Goal: Transaction & Acquisition: Download file/media

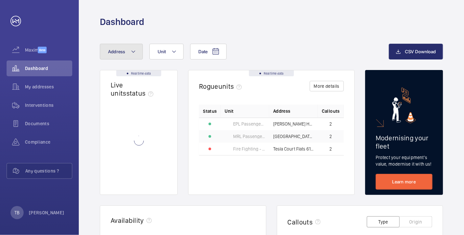
drag, startPoint x: 0, startPoint y: 0, endPoint x: 120, endPoint y: 47, distance: 128.5
click at [120, 47] on button "Address" at bounding box center [121, 52] width 43 height 16
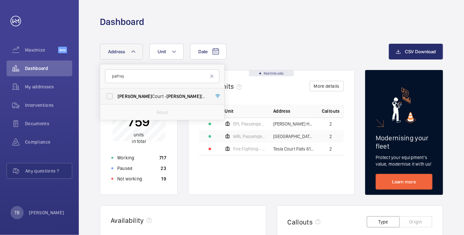
type input "palfrey"
click at [155, 99] on span "[STREET_ADDRESS]" at bounding box center [162, 96] width 90 height 7
click at [116, 99] on input "[STREET_ADDRESS]" at bounding box center [109, 96] width 13 height 13
checkbox input "true"
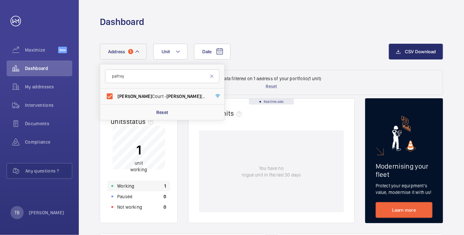
click at [133, 181] on div "Working 1" at bounding box center [138, 185] width 63 height 10
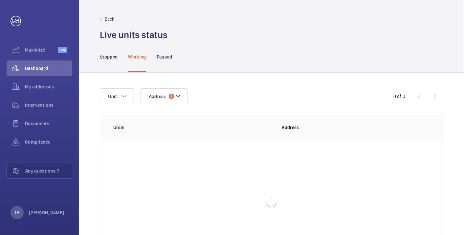
scroll to position [45, 0]
click at [297, 159] on p "SE5 7NR [GEOGRAPHIC_DATA]" at bounding box center [311, 160] width 59 height 7
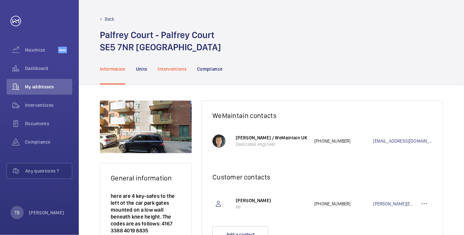
click at [172, 68] on p "Interventions" at bounding box center [172, 69] width 29 height 7
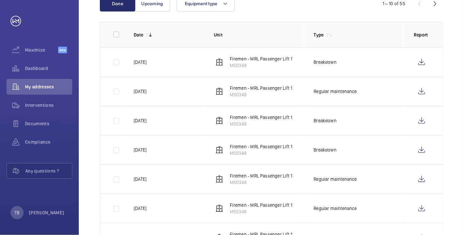
scroll to position [105, 0]
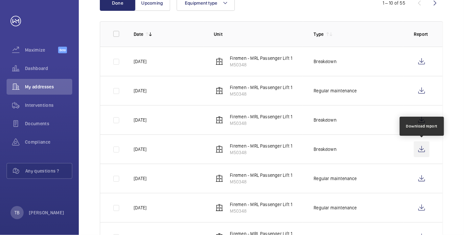
click at [422, 150] on wm-front-icon-button at bounding box center [421, 149] width 16 height 16
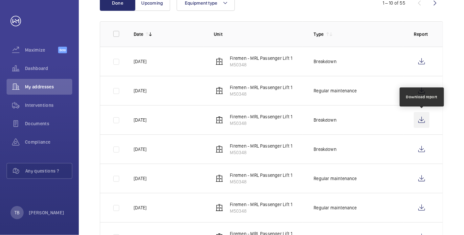
click at [422, 117] on wm-front-icon-button at bounding box center [421, 120] width 16 height 16
